Goal: Information Seeking & Learning: Learn about a topic

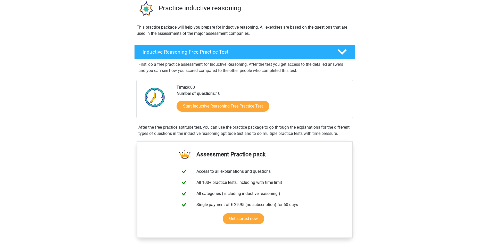
scroll to position [52, 0]
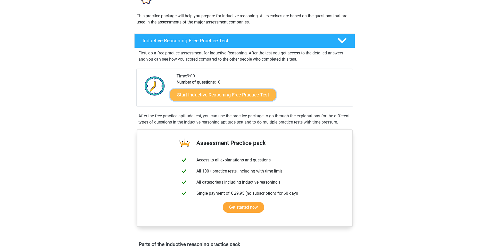
click at [238, 97] on link "Start Inductive Reasoning Free Practice Test" at bounding box center [222, 94] width 107 height 12
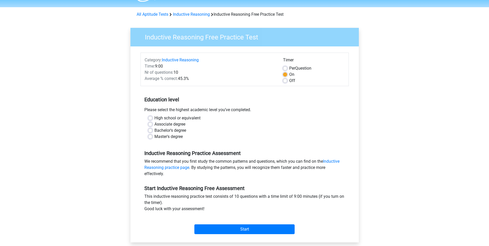
scroll to position [26, 0]
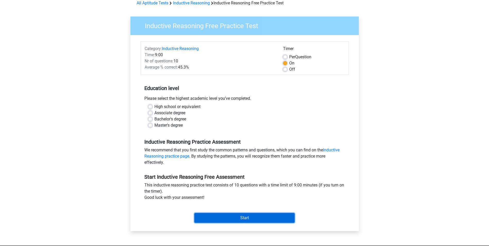
click at [256, 214] on input "Start" at bounding box center [244, 218] width 100 height 10
click at [269, 120] on div "Bachelor's degree" at bounding box center [244, 119] width 193 height 6
click at [154, 126] on label "Master's degree" at bounding box center [168, 125] width 28 height 6
click at [150, 126] on input "Master's degree" at bounding box center [150, 124] width 4 height 5
radio input "true"
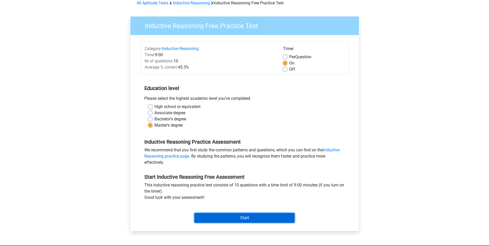
click at [212, 215] on input "Start" at bounding box center [244, 218] width 100 height 10
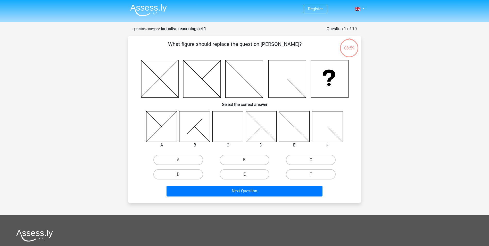
click at [430, 70] on div "Register Nederlands English" at bounding box center [244, 175] width 489 height 351
click at [223, 130] on icon at bounding box center [227, 126] width 31 height 31
click at [326, 161] on label "C" at bounding box center [311, 160] width 50 height 10
click at [314, 161] on input "C" at bounding box center [312, 161] width 3 height 3
radio input "true"
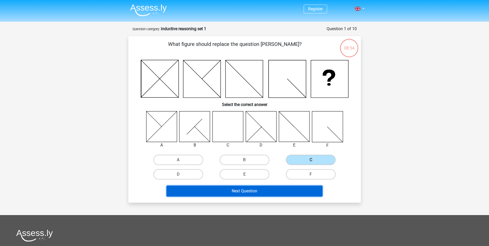
click at [291, 192] on button "Next Question" at bounding box center [244, 190] width 156 height 11
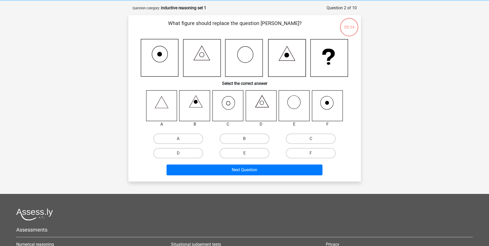
scroll to position [26, 0]
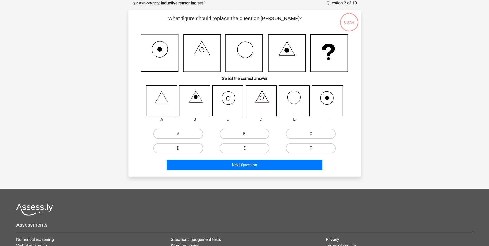
click at [382, 126] on div "Register Nederlands English" at bounding box center [244, 149] width 489 height 351
click at [423, 89] on div "Register Nederlands English" at bounding box center [244, 149] width 489 height 351
click at [299, 135] on label "C" at bounding box center [311, 134] width 50 height 10
click at [311, 135] on input "C" at bounding box center [312, 135] width 3 height 3
radio input "true"
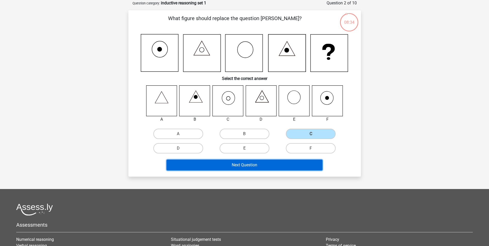
click at [272, 166] on button "Next Question" at bounding box center [244, 164] width 156 height 11
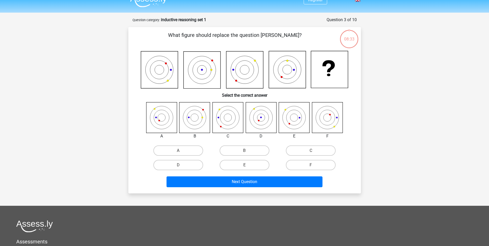
scroll to position [0, 0]
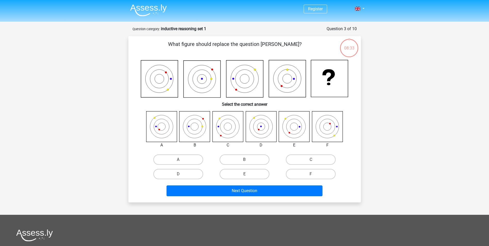
click at [384, 96] on div "Register Nederlands English" at bounding box center [244, 175] width 489 height 351
click at [302, 162] on label "C" at bounding box center [311, 159] width 50 height 10
click at [311, 162] on input "C" at bounding box center [312, 160] width 3 height 3
radio input "true"
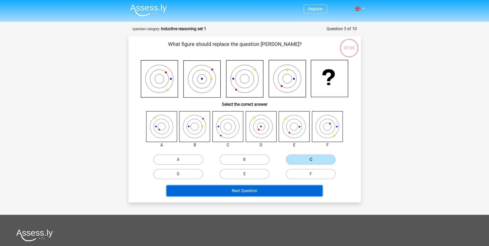
click at [278, 191] on button "Next Question" at bounding box center [244, 190] width 156 height 11
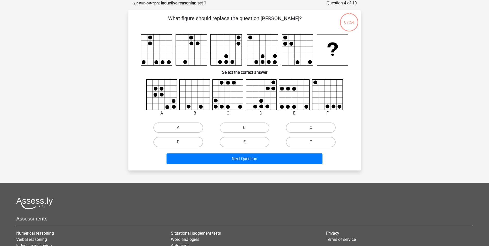
click at [395, 106] on div "Register Nederlands English" at bounding box center [244, 146] width 489 height 344
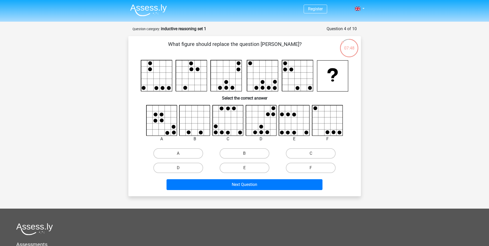
click at [397, 65] on div "Register Nederlands English" at bounding box center [244, 172] width 489 height 344
click at [382, 72] on div "Register Nederlands English" at bounding box center [244, 172] width 489 height 344
click at [184, 166] on label "D" at bounding box center [178, 168] width 50 height 10
click at [181, 168] on input "D" at bounding box center [179, 169] width 3 height 3
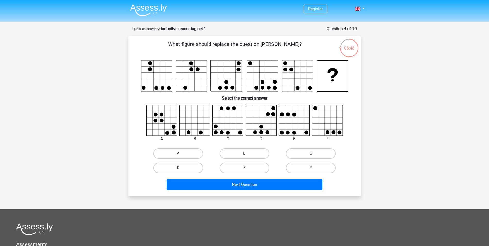
radio input "true"
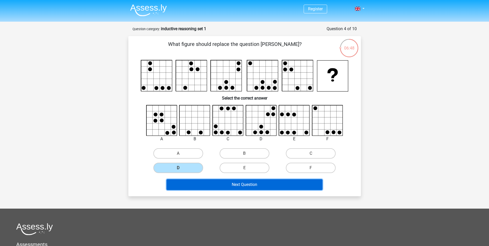
click at [237, 186] on button "Next Question" at bounding box center [244, 184] width 156 height 11
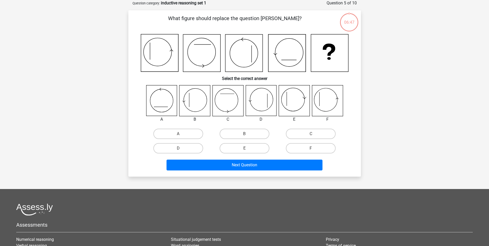
click at [427, 119] on div "Register Nederlands English" at bounding box center [244, 149] width 489 height 351
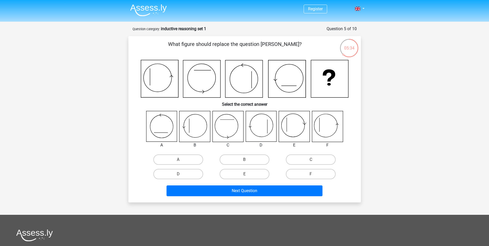
click at [362, 129] on div "05:34 Question 5 of 10 Question category: inductive reasoning set 1 What figure…" at bounding box center [244, 114] width 241 height 176
click at [388, 118] on div "Register Nederlands English" at bounding box center [244, 175] width 489 height 351
click at [391, 120] on div "Register Nederlands English" at bounding box center [244, 175] width 489 height 351
click at [246, 174] on input "E" at bounding box center [245, 175] width 3 height 3
radio input "true"
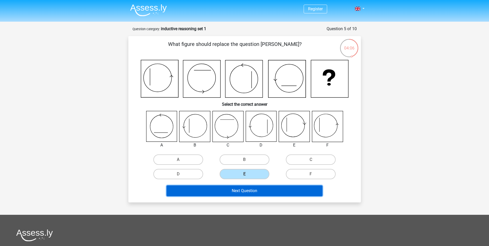
click at [260, 192] on button "Next Question" at bounding box center [244, 190] width 156 height 11
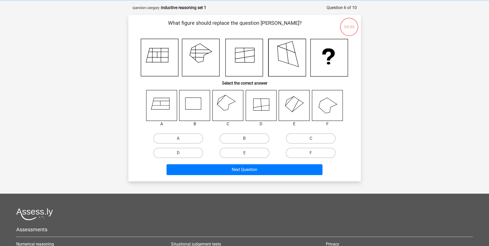
scroll to position [26, 0]
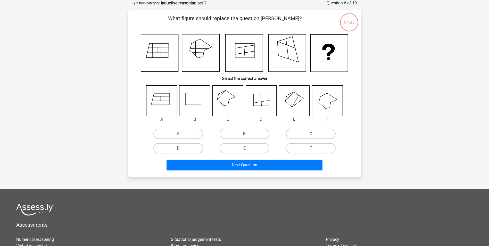
click at [414, 125] on div "Register Nederlands English" at bounding box center [244, 149] width 489 height 351
click at [436, 67] on div "Register Nederlands English" at bounding box center [244, 149] width 489 height 351
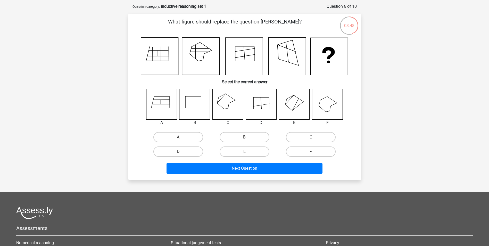
scroll to position [21, 0]
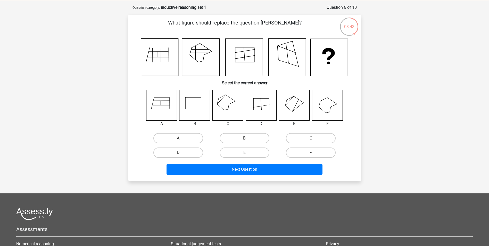
click at [460, 70] on div "Register Nederlands English" at bounding box center [244, 154] width 489 height 351
click at [447, 69] on div "Register Nederlands English" at bounding box center [244, 154] width 489 height 351
click at [392, 65] on div "Register Nederlands English" at bounding box center [244, 154] width 489 height 351
click at [402, 61] on div "Register Nederlands English" at bounding box center [244, 154] width 489 height 351
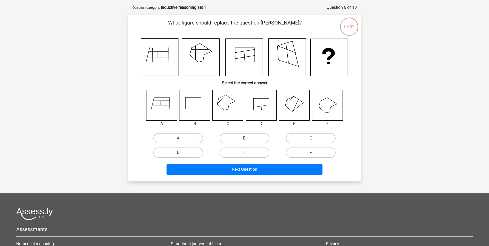
click at [372, 63] on div "Register Nederlands English" at bounding box center [244, 154] width 489 height 351
click at [372, 62] on div "Register Nederlands English" at bounding box center [244, 154] width 489 height 351
click at [373, 62] on div "Register Nederlands English" at bounding box center [244, 154] width 489 height 351
click at [379, 63] on div "Register Nederlands English" at bounding box center [244, 154] width 489 height 351
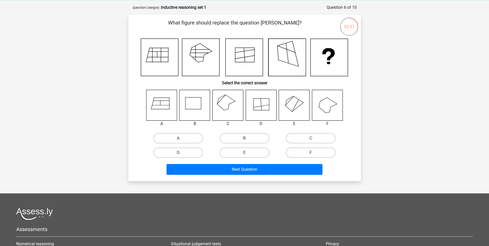
click at [379, 63] on div "Register Nederlands English" at bounding box center [244, 154] width 489 height 351
click at [385, 86] on div "Register Nederlands English" at bounding box center [244, 154] width 489 height 351
click at [311, 140] on input "C" at bounding box center [312, 139] width 3 height 3
radio input "true"
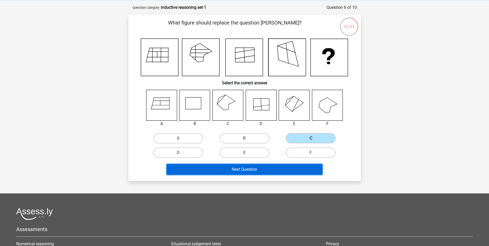
click at [283, 172] on button "Next Question" at bounding box center [244, 169] width 156 height 11
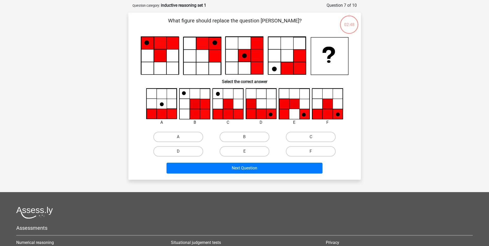
scroll to position [26, 0]
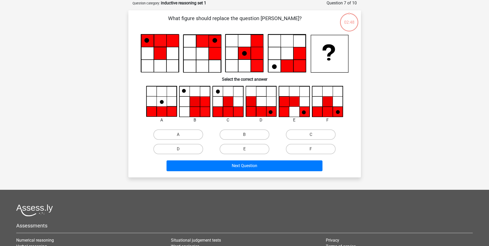
click at [389, 90] on div "Register Nederlands English" at bounding box center [244, 149] width 489 height 351
click at [392, 86] on div "Register Nederlands English" at bounding box center [244, 149] width 489 height 351
click at [326, 148] on label "F" at bounding box center [311, 149] width 50 height 10
click at [314, 149] on input "F" at bounding box center [312, 150] width 3 height 3
radio input "true"
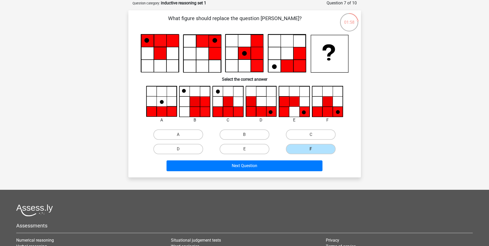
click at [407, 116] on div "Register Nederlands English" at bounding box center [244, 149] width 489 height 351
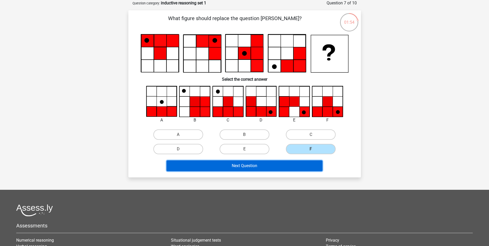
click at [200, 163] on button "Next Question" at bounding box center [244, 165] width 156 height 11
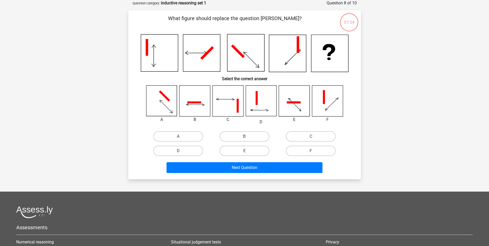
click at [418, 102] on div "Register Nederlands English" at bounding box center [244, 150] width 489 height 353
click at [386, 107] on div "Register Nederlands English" at bounding box center [244, 150] width 489 height 353
click at [390, 62] on div "Register Nederlands English" at bounding box center [244, 150] width 489 height 353
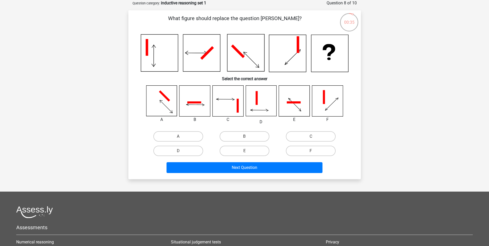
click at [387, 44] on div "Register Nederlands English" at bounding box center [244, 150] width 489 height 353
click at [389, 45] on div "Register Nederlands English" at bounding box center [244, 150] width 489 height 353
click at [393, 47] on div "Register Nederlands English" at bounding box center [244, 150] width 489 height 353
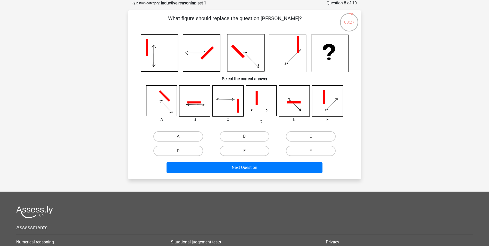
click at [387, 48] on div "Register Nederlands English" at bounding box center [244, 150] width 489 height 353
click at [172, 133] on label "A" at bounding box center [178, 136] width 50 height 10
click at [178, 136] on input "A" at bounding box center [179, 137] width 3 height 3
radio input "true"
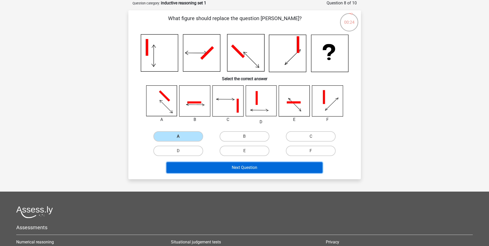
click at [208, 172] on button "Next Question" at bounding box center [244, 167] width 156 height 11
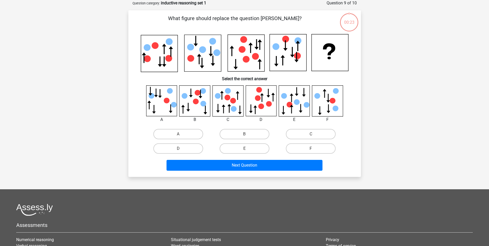
click at [420, 97] on div "Register Nederlands English" at bounding box center [244, 149] width 489 height 351
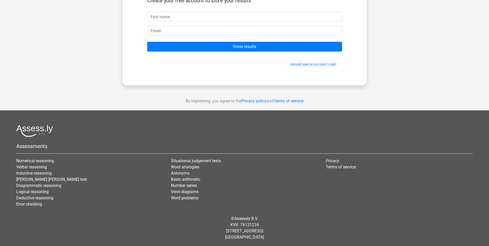
scroll to position [46, 0]
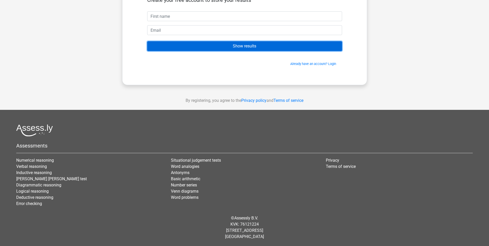
click at [247, 49] on input "Show results" at bounding box center [244, 46] width 195 height 10
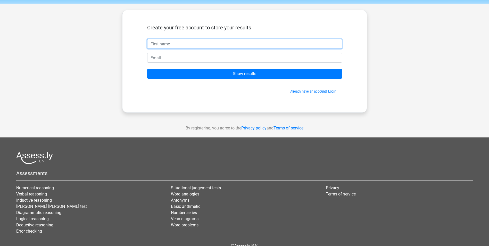
scroll to position [0, 0]
